Goal: Check status: Check status

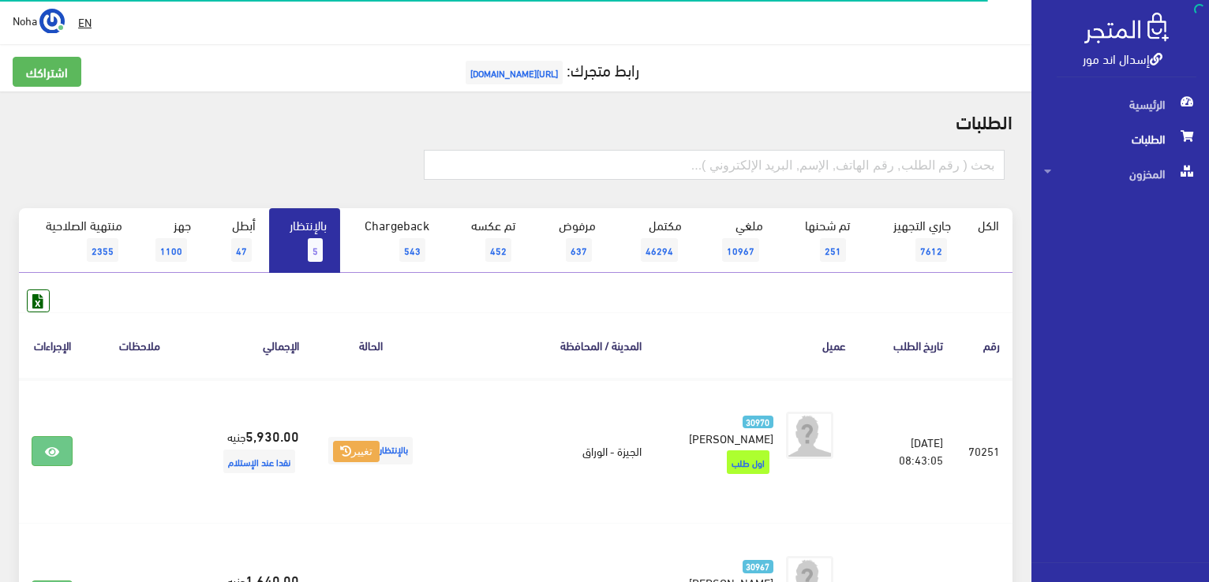
scroll to position [65, 0]
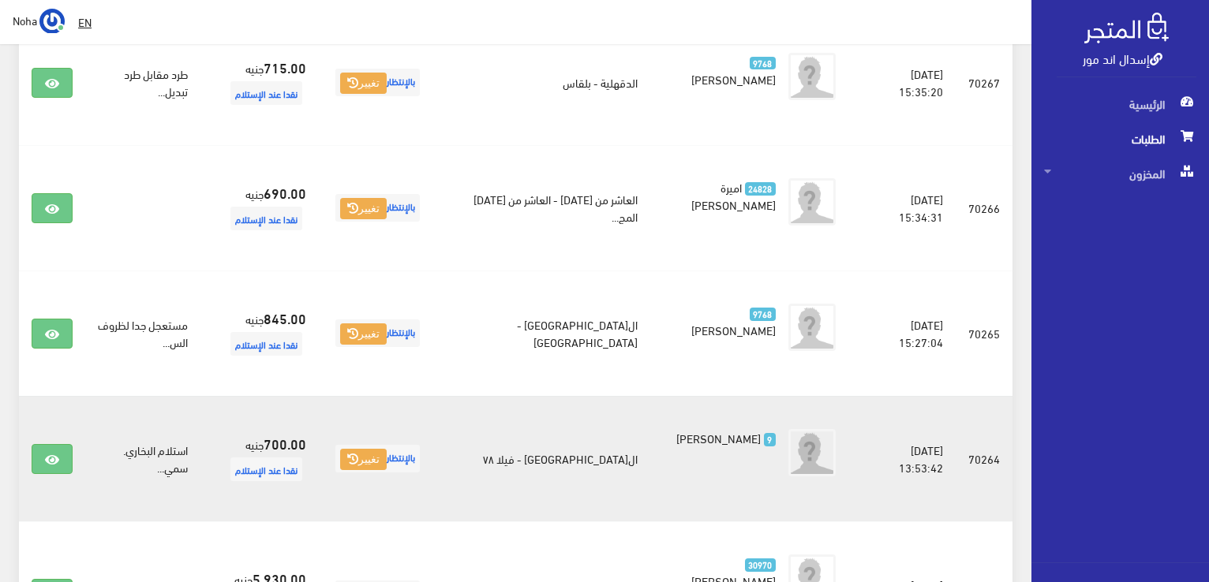
scroll to position [375, 0]
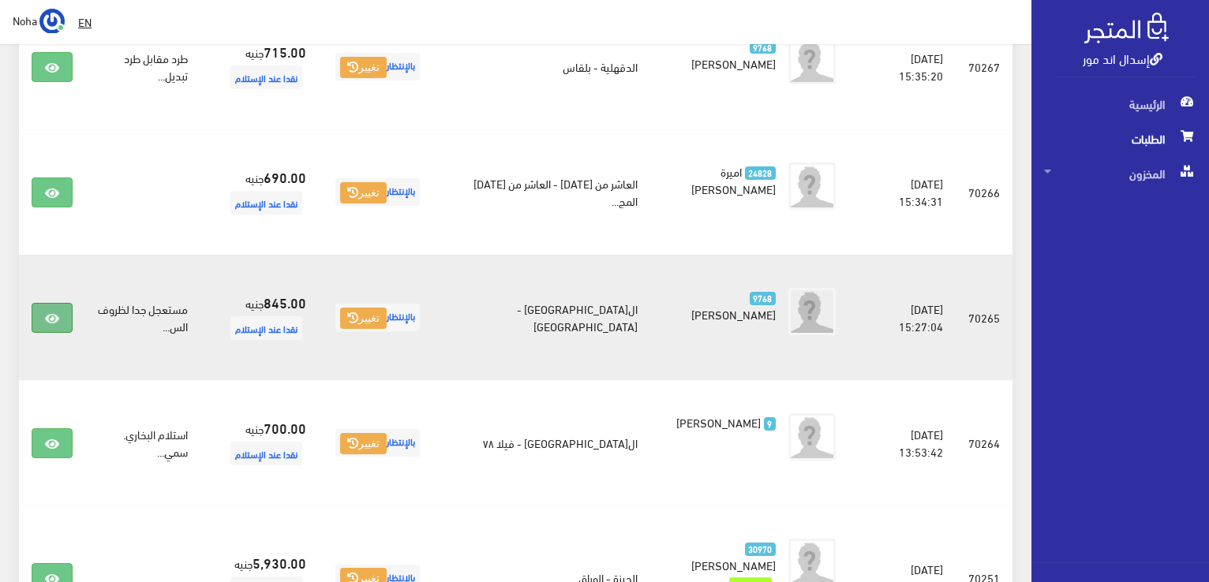
click at [68, 312] on link at bounding box center [52, 318] width 41 height 30
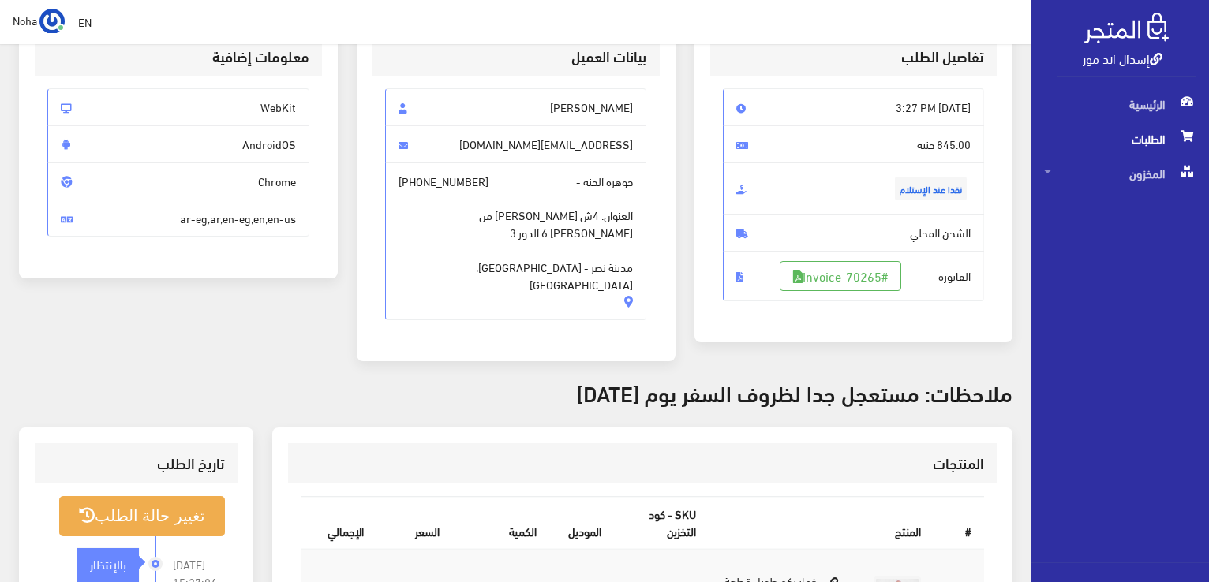
scroll to position [158, 0]
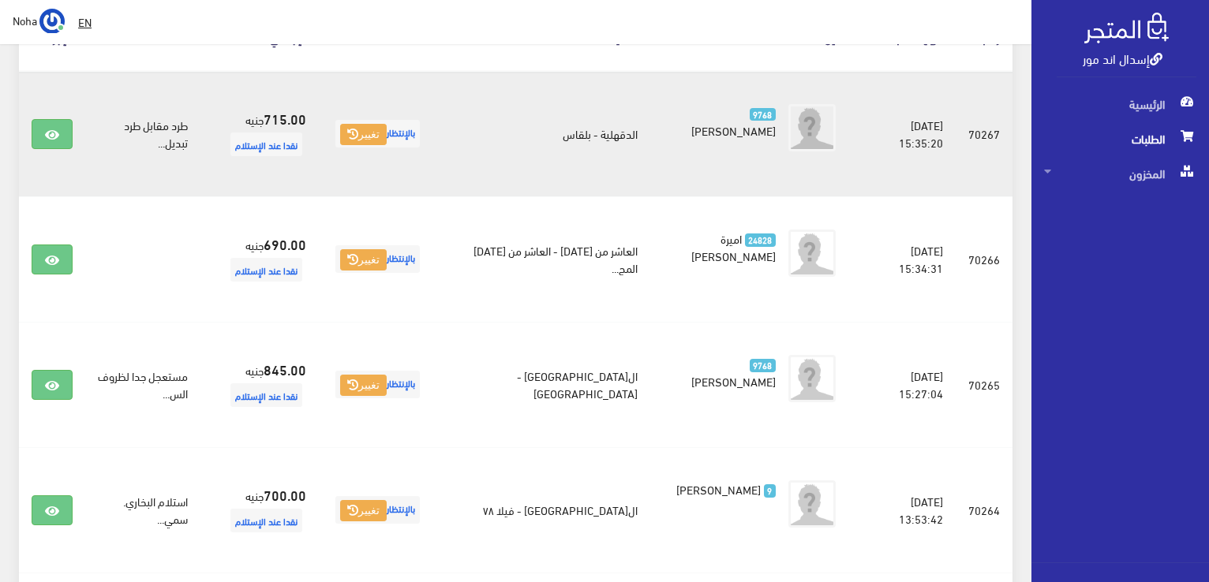
scroll to position [217, 0]
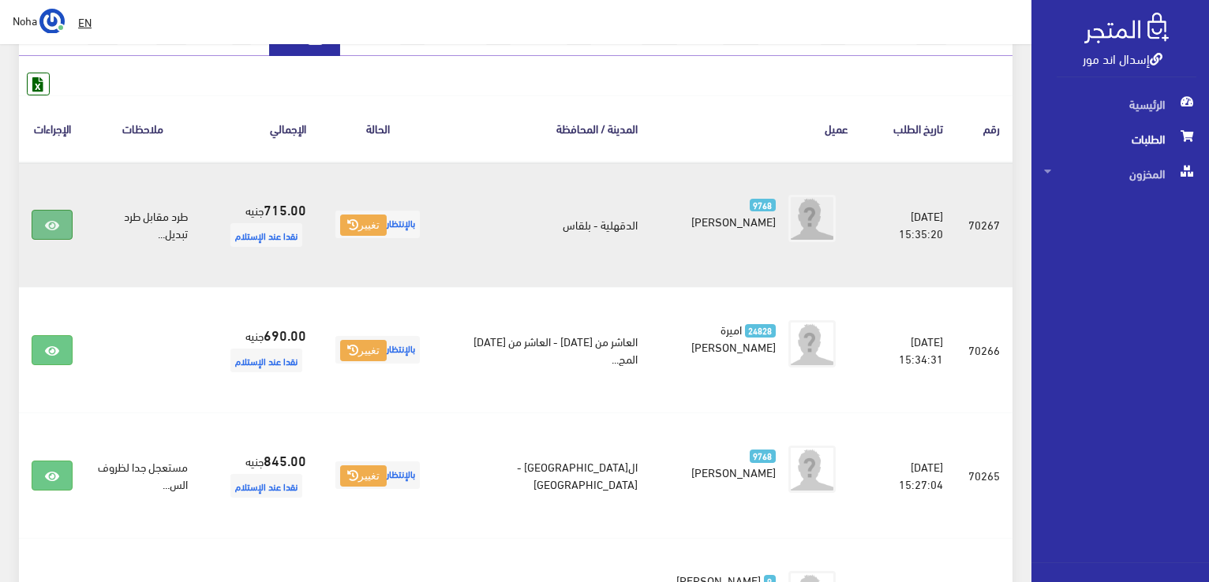
click at [58, 214] on link at bounding box center [52, 225] width 41 height 30
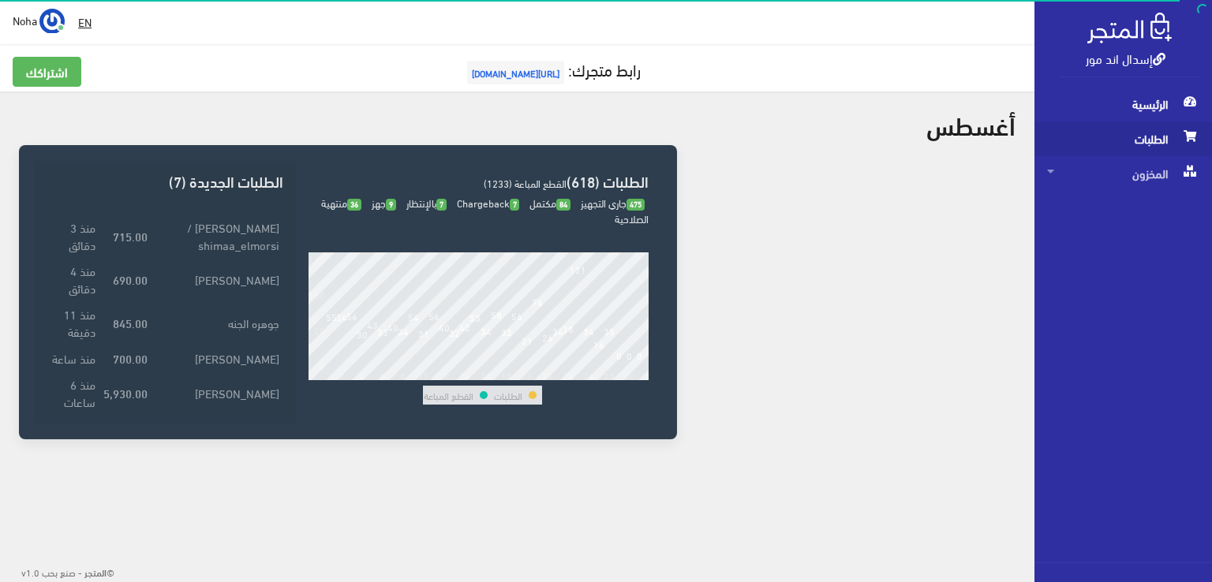
click at [1135, 139] on span "الطلبات" at bounding box center [1123, 139] width 152 height 35
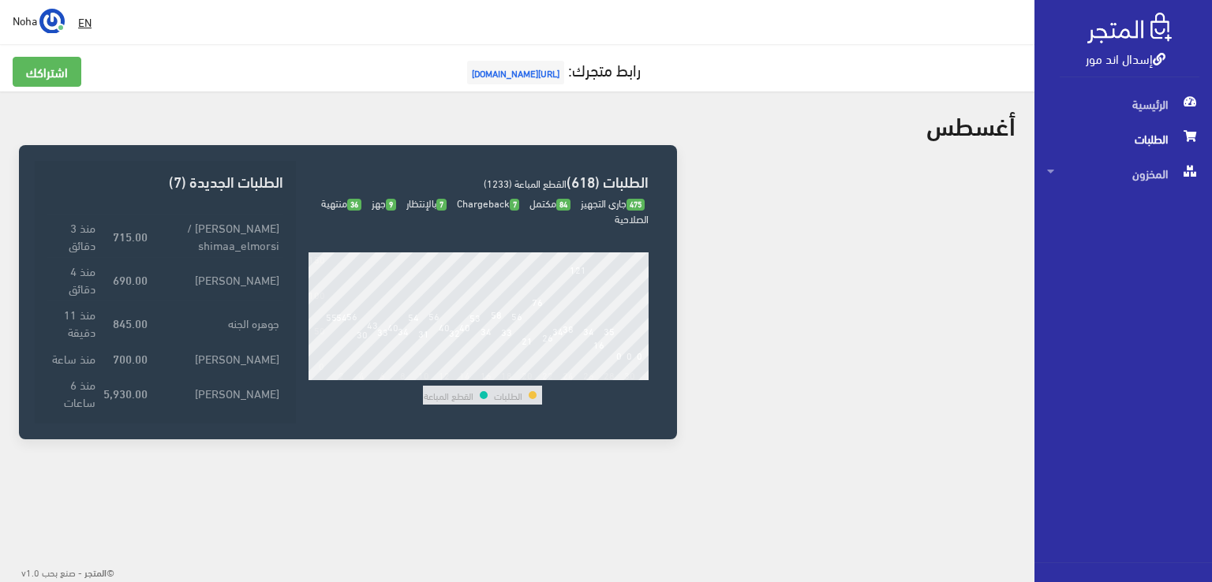
click at [1135, 139] on span "الطلبات" at bounding box center [1123, 139] width 152 height 35
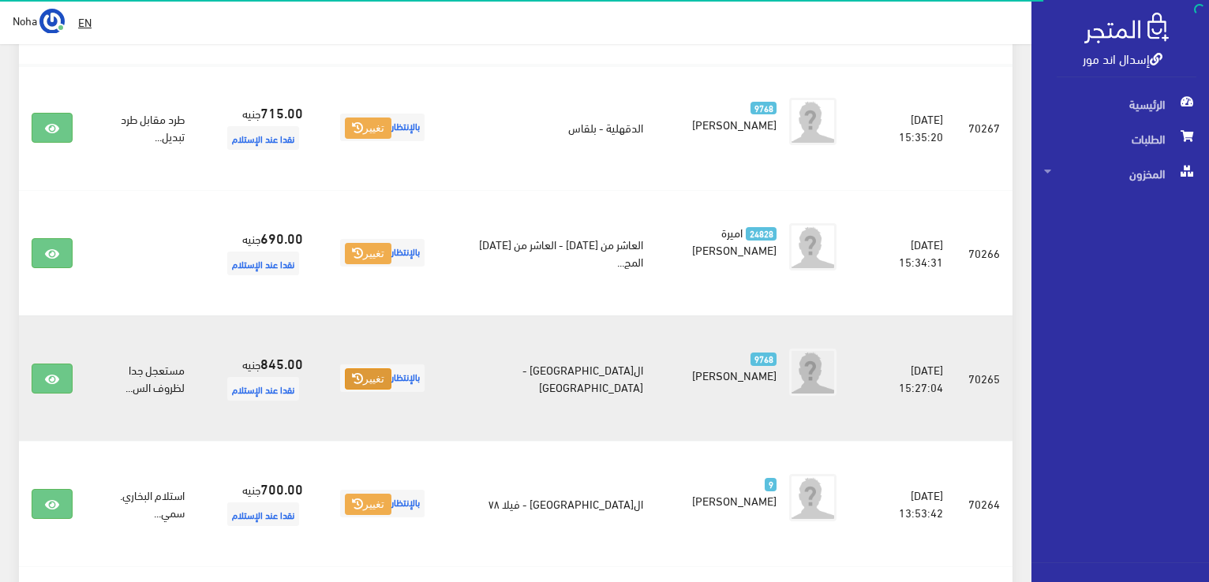
scroll to position [316, 0]
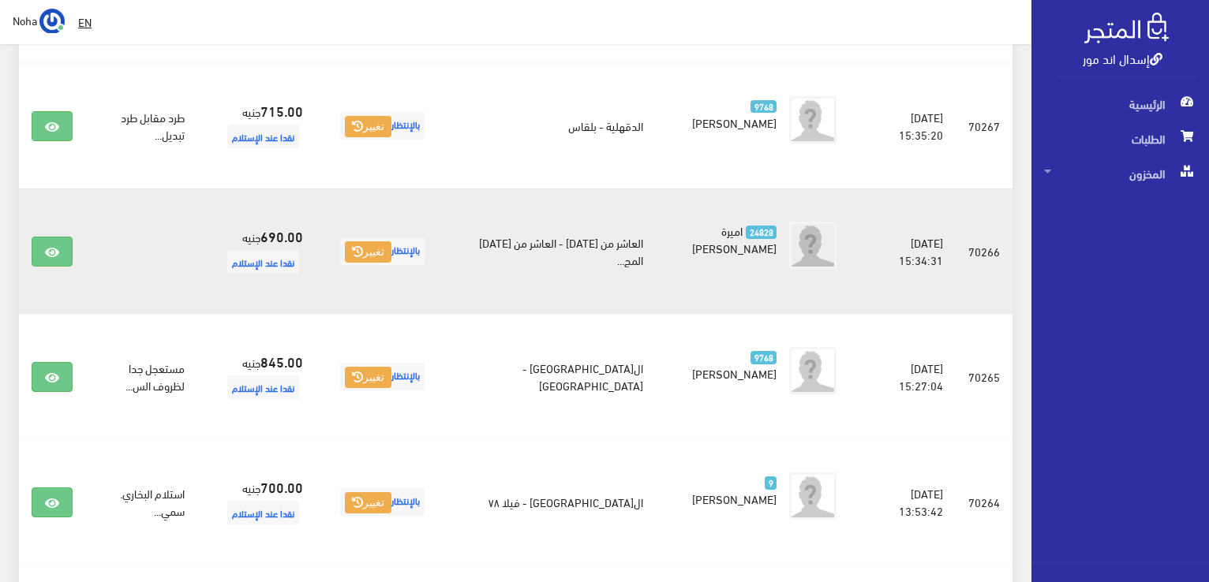
click at [52, 265] on td at bounding box center [52, 251] width 66 height 125
click at [51, 256] on icon at bounding box center [52, 252] width 14 height 13
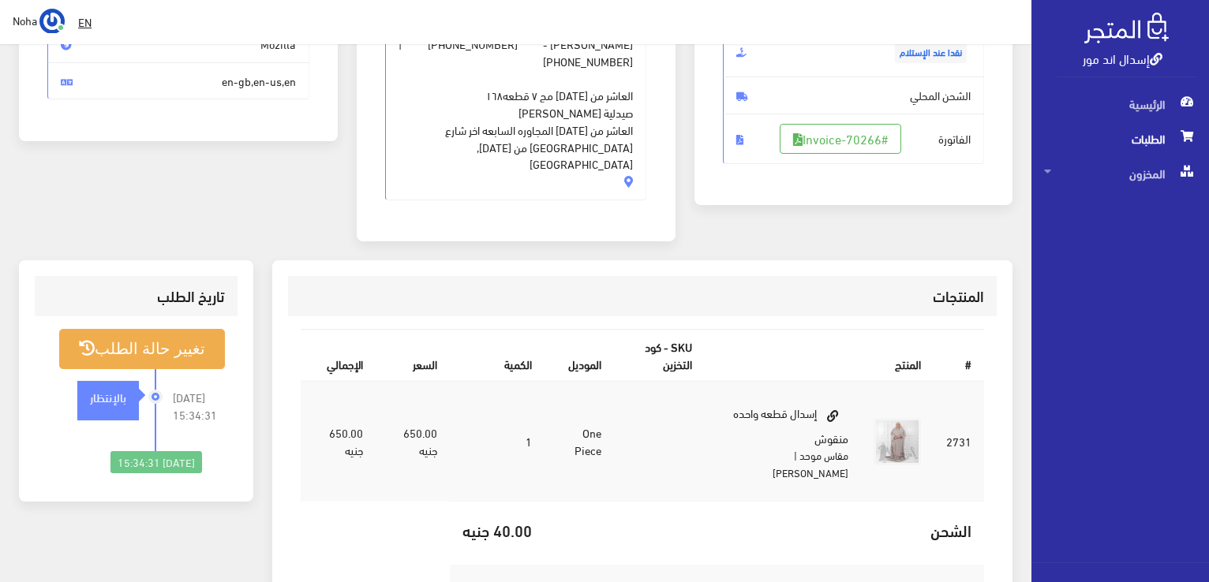
scroll to position [316, 0]
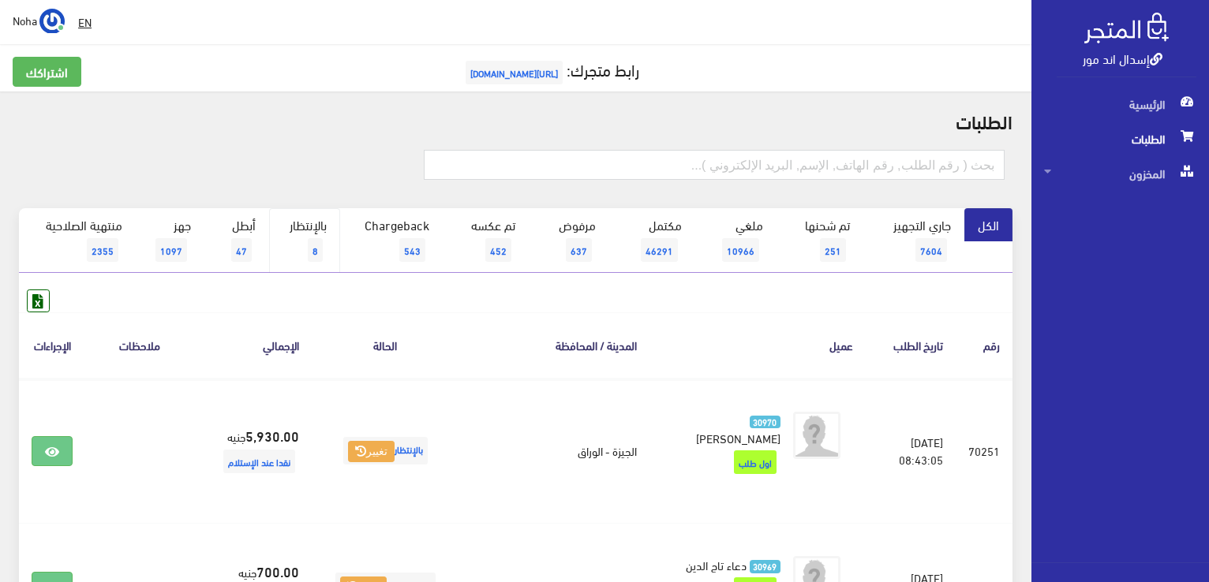
click at [302, 254] on link "بالإنتظار 8" at bounding box center [304, 240] width 71 height 65
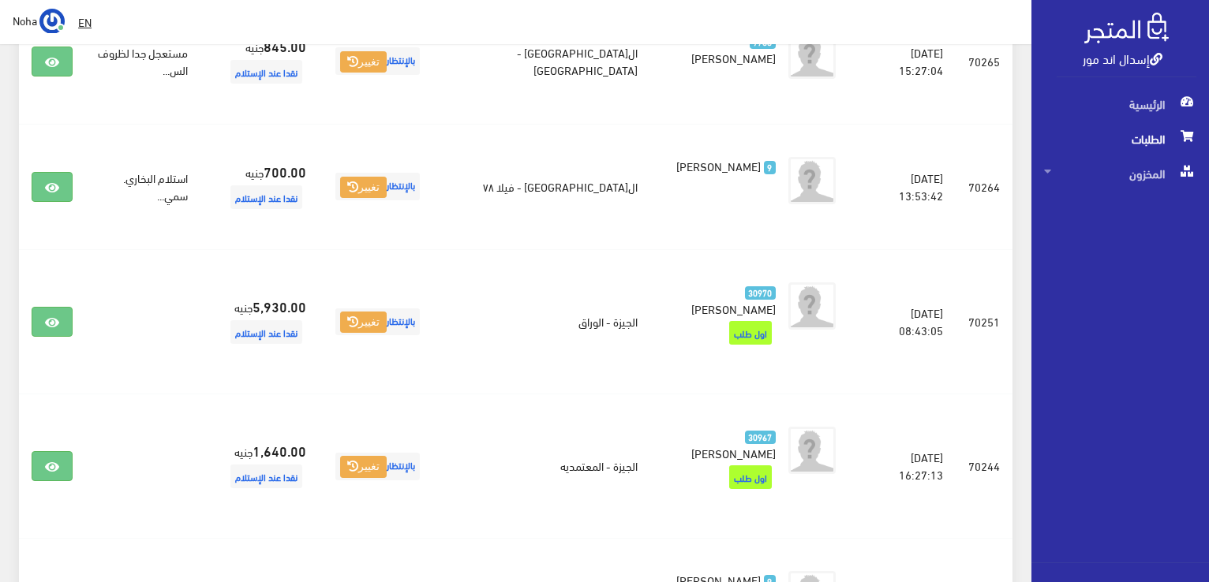
scroll to position [710, 0]
